Goal: Task Accomplishment & Management: Manage account settings

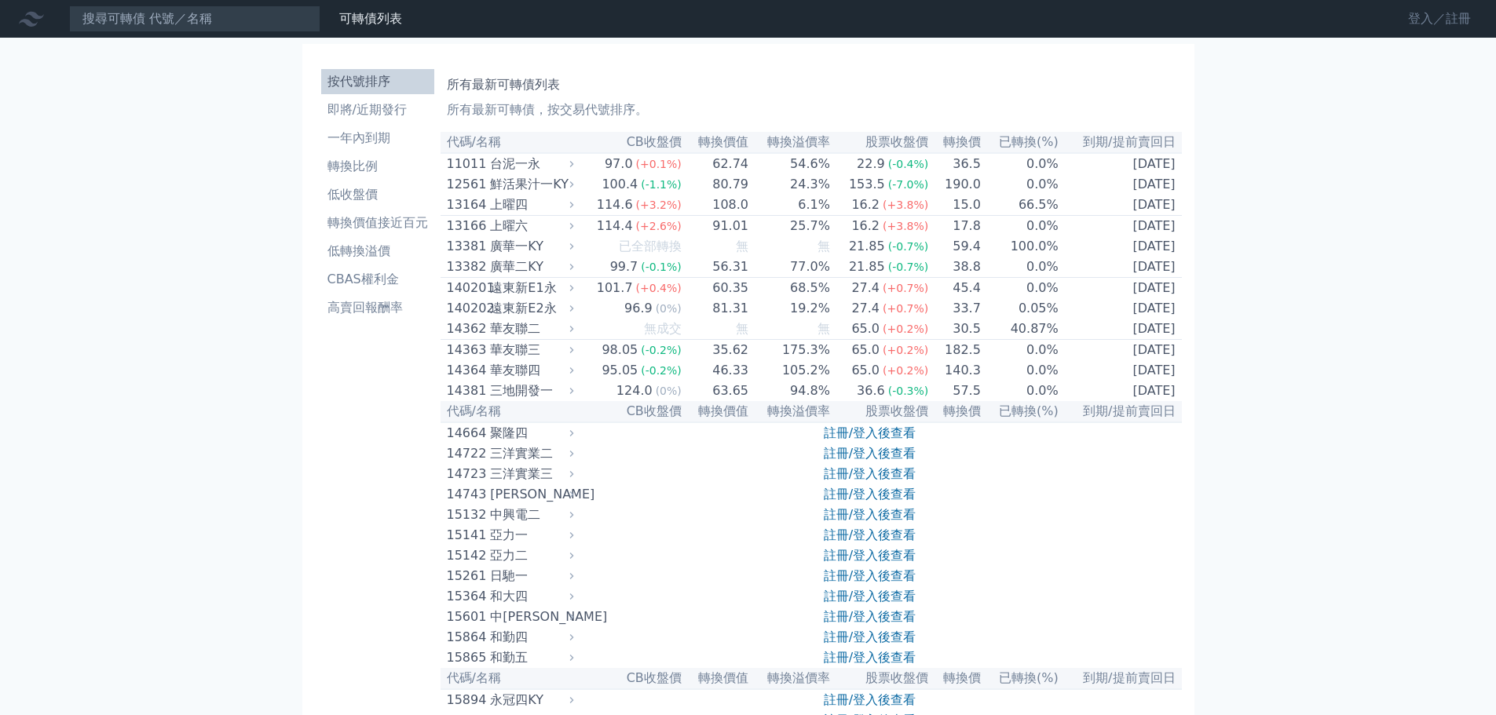
click at [1430, 17] on link "登入／註冊" at bounding box center [1440, 18] width 88 height 25
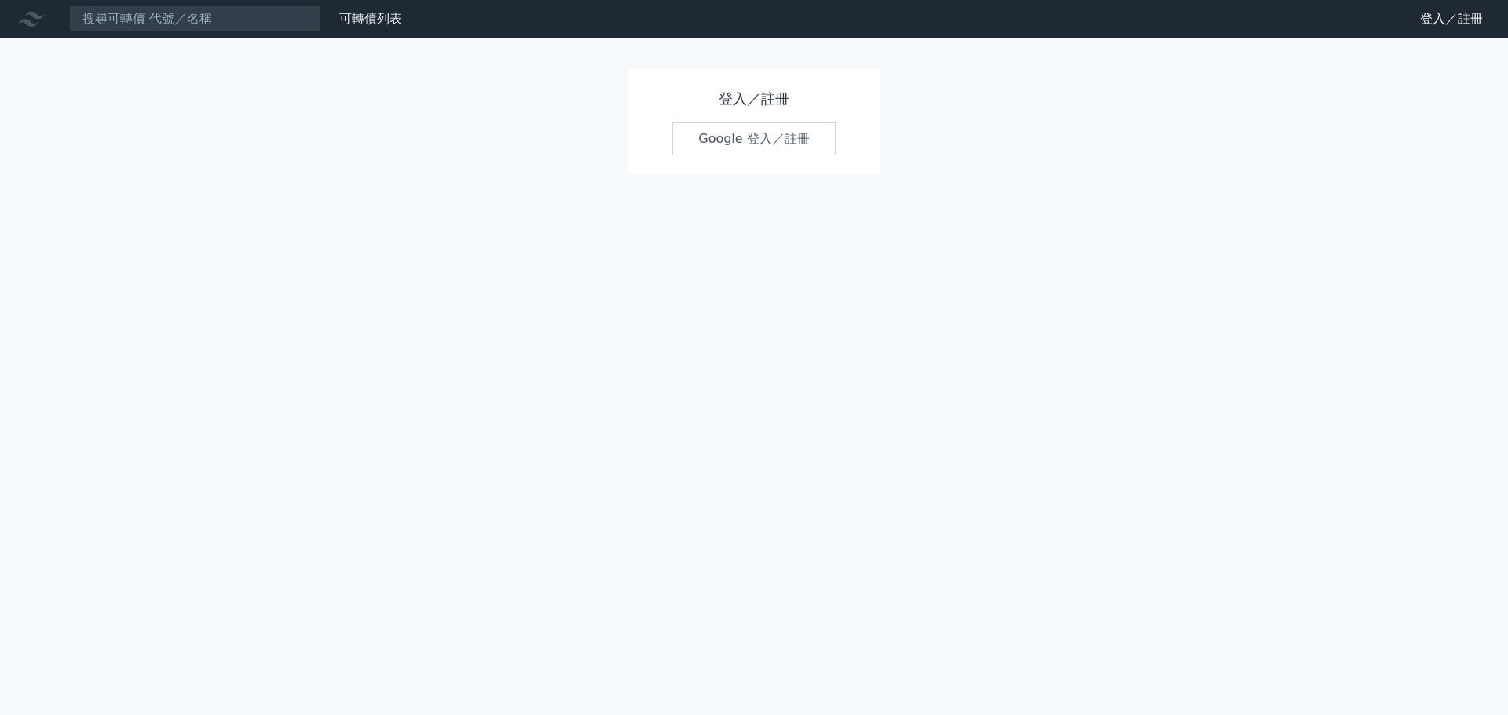
click at [708, 135] on link "Google 登入／註冊" at bounding box center [753, 139] width 163 height 33
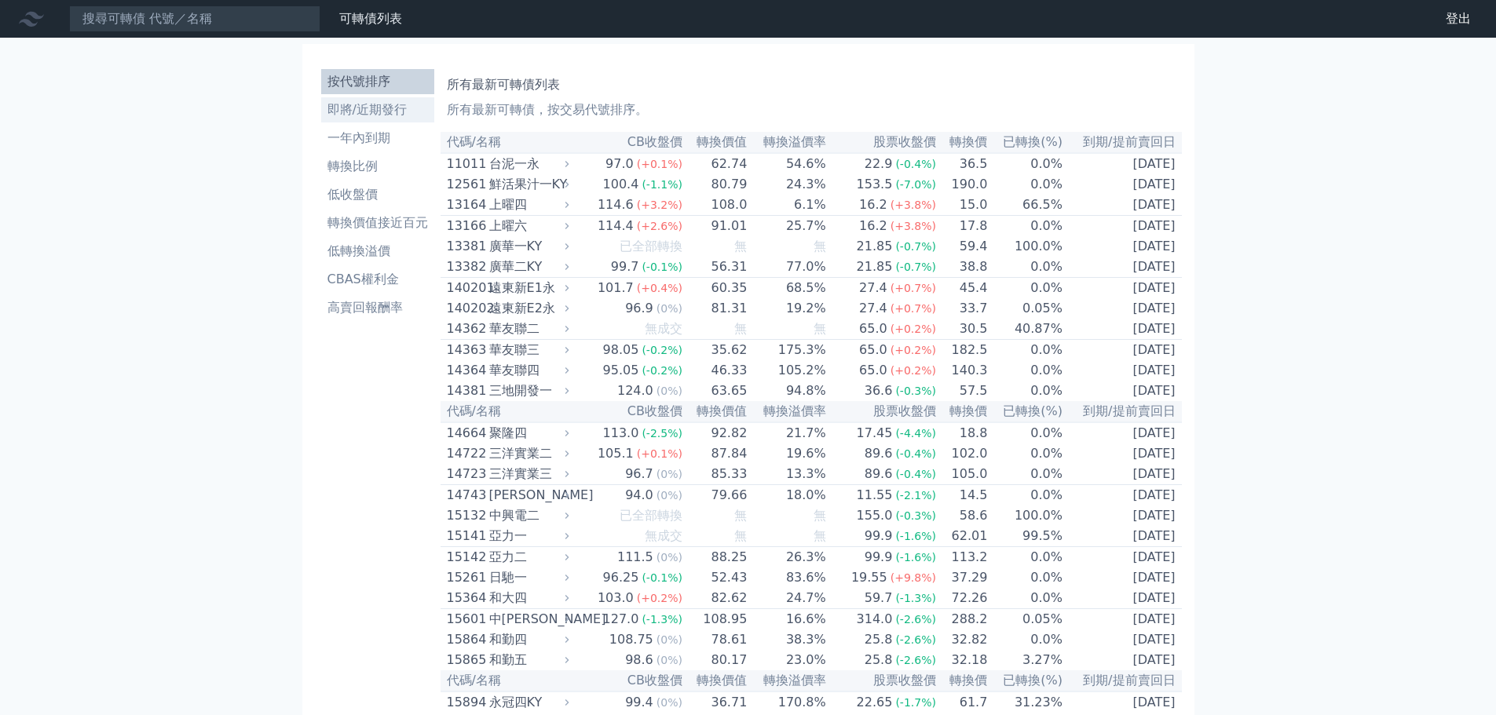
click at [341, 110] on li "即將/近期發行" at bounding box center [377, 110] width 113 height 19
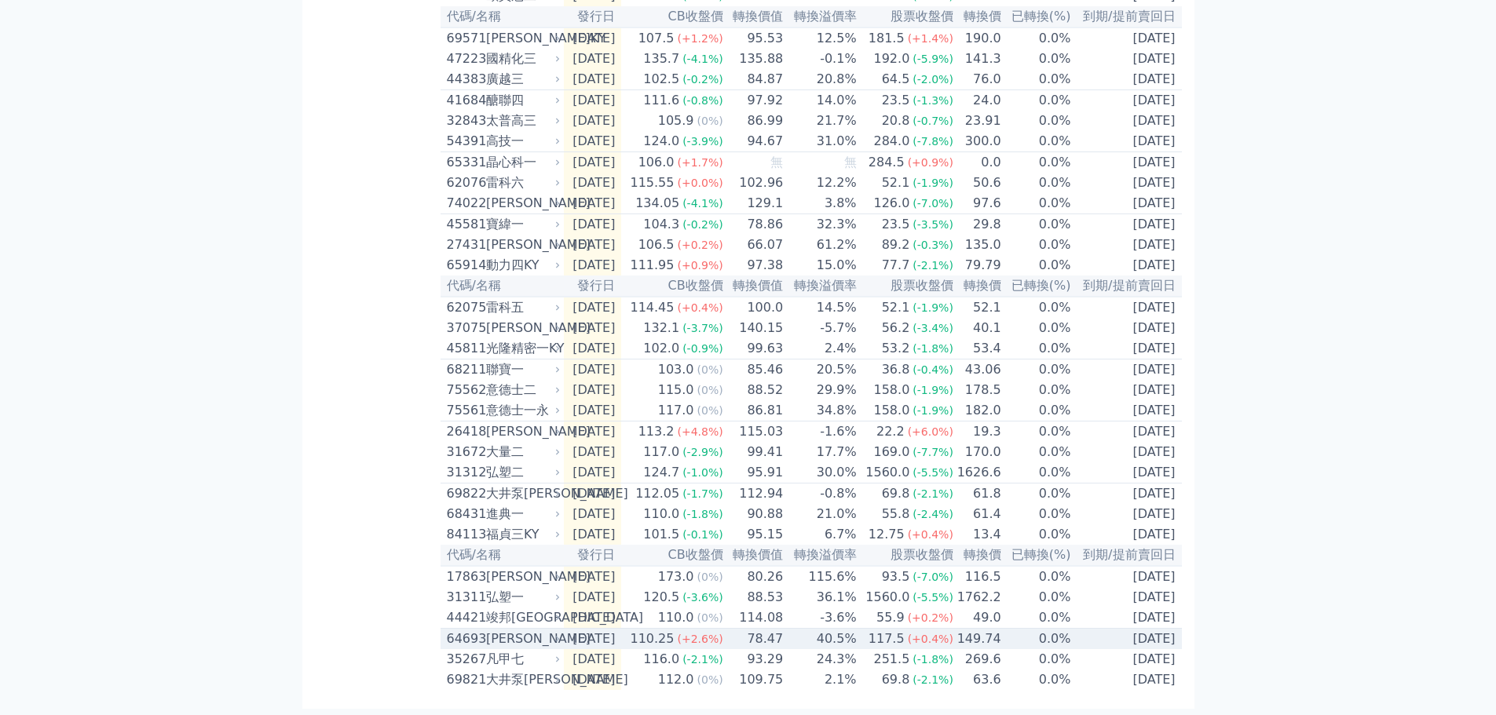
scroll to position [467, 0]
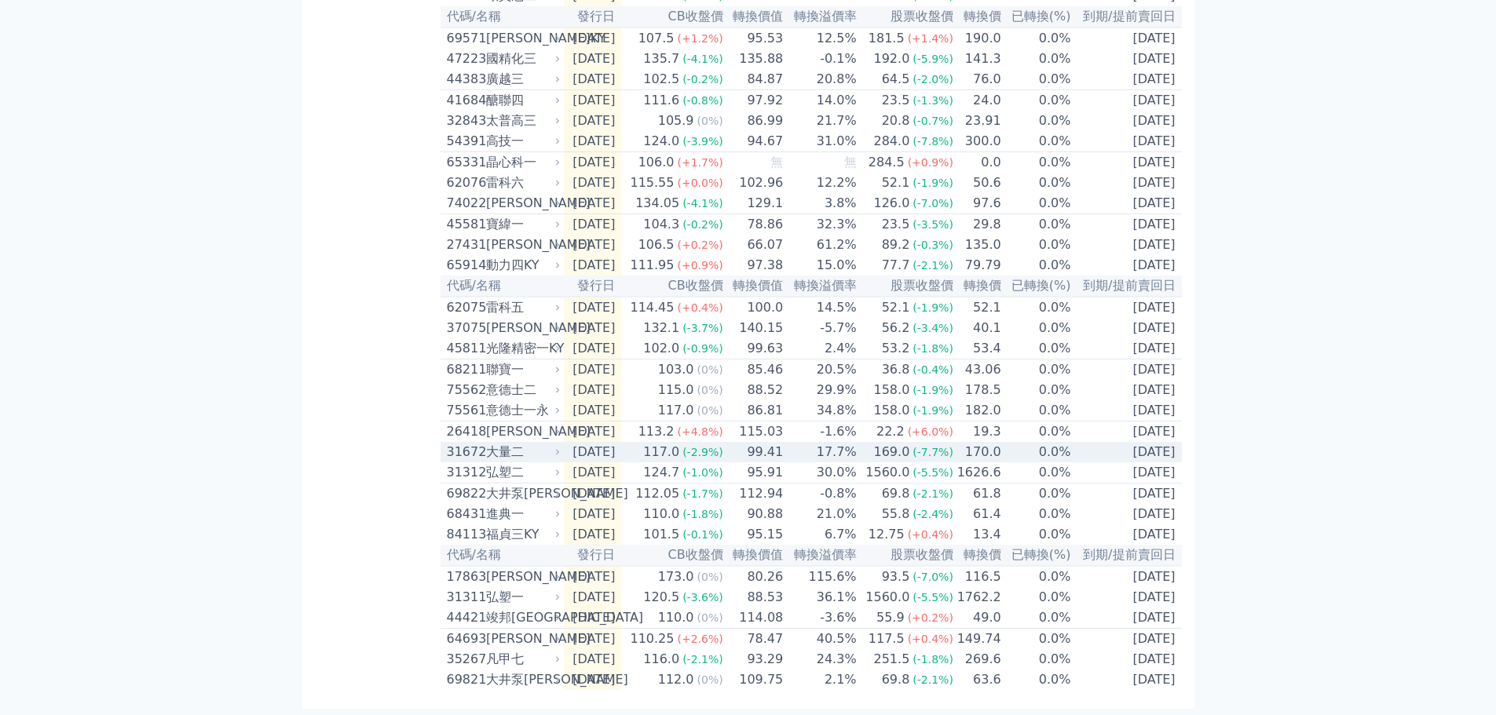
drag, startPoint x: 496, startPoint y: 435, endPoint x: 1325, endPoint y: 119, distance: 886.6
click at [1325, 119] on div "可轉債列表 財務數據 可轉債列表 財務數據 登出 登出 按代號排序 即將/近期發行 一年內到期 轉換比例 低收盤價 轉換價值接近百元 低轉換溢價" at bounding box center [748, 160] width 1496 height 1110
